Goal: Information Seeking & Learning: Learn about a topic

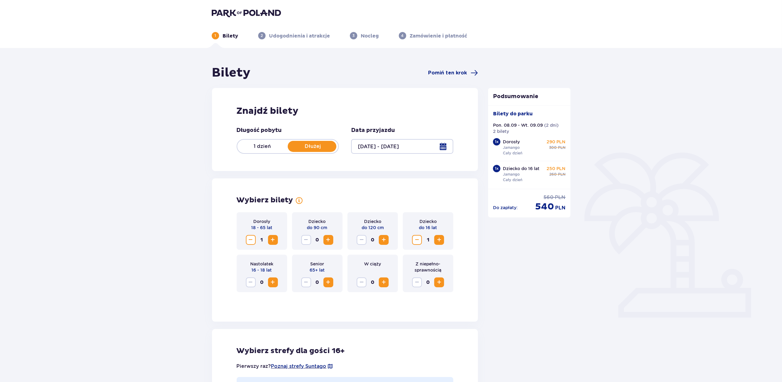
drag, startPoint x: 242, startPoint y: 4, endPoint x: 239, endPoint y: 13, distance: 9.0
click at [242, 4] on header "1 Bilety 2 Udogodnienia i atrakcje 3 Nocleg 4 Zamówienie i płatność" at bounding box center [391, 24] width 782 height 48
click at [239, 13] on img at bounding box center [246, 13] width 69 height 9
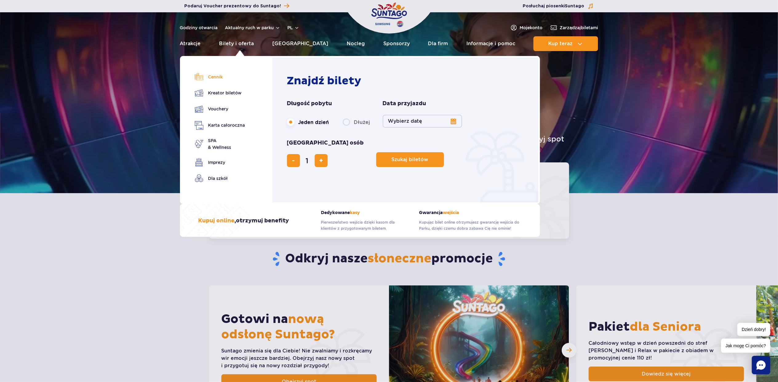
click at [221, 78] on link "Cennik" at bounding box center [220, 77] width 50 height 9
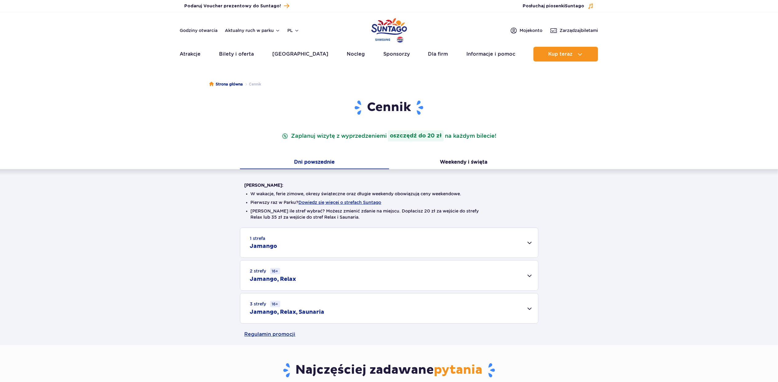
click at [309, 242] on div "1 strefa Jamango" at bounding box center [389, 243] width 298 height 30
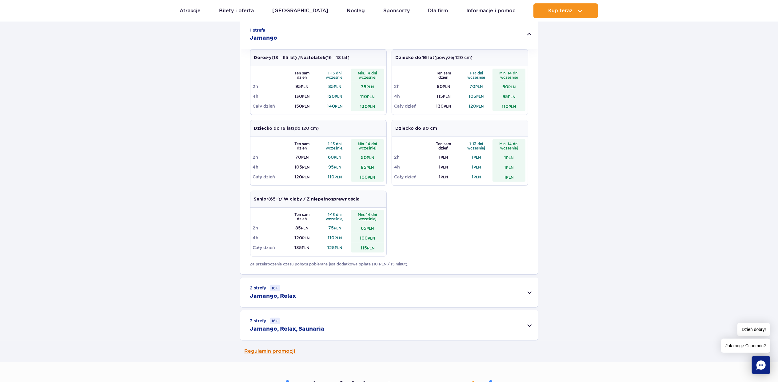
scroll to position [287, 0]
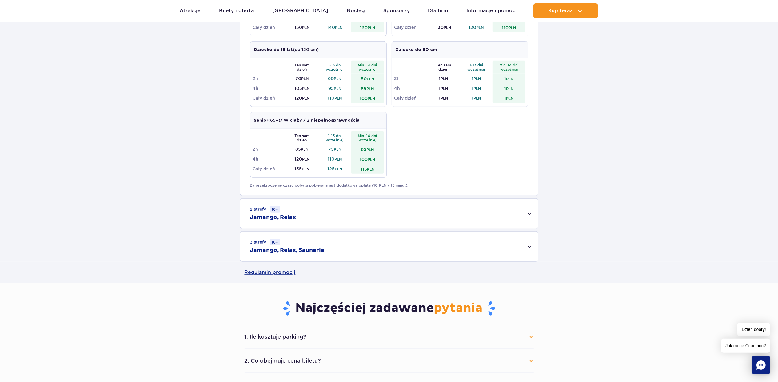
click at [322, 244] on div "3 strefy 16+ Jamango, Relax, Saunaria" at bounding box center [389, 247] width 298 height 30
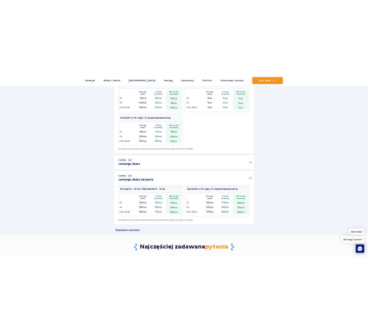
scroll to position [369, 0]
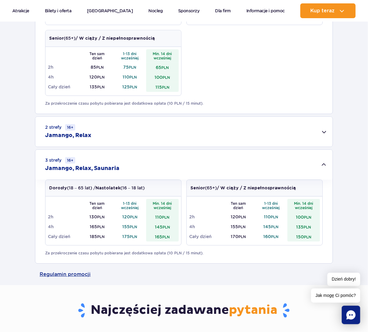
click at [151, 156] on div "3 strefy 16+ Jamango, Relax, Saunaria" at bounding box center [184, 164] width 298 height 30
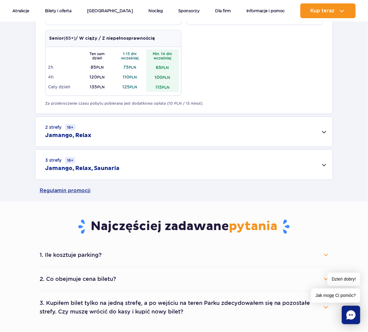
click at [294, 165] on div "3 strefy 16+ Jamango, Relax, Saunaria" at bounding box center [184, 164] width 298 height 30
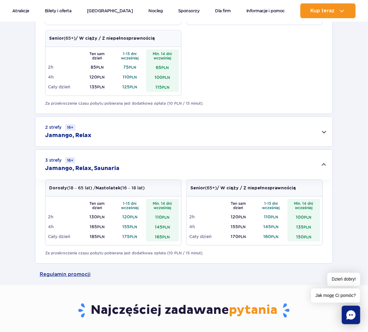
click at [317, 131] on div "2 strefy 16+ Jamango, Relax" at bounding box center [184, 132] width 298 height 30
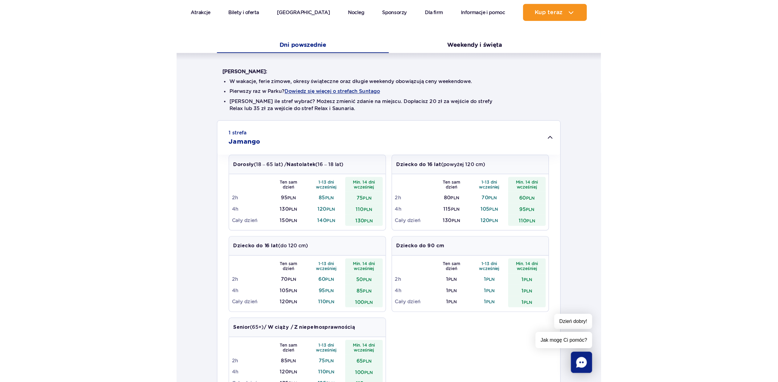
scroll to position [164, 0]
